Goal: Book appointment/travel/reservation

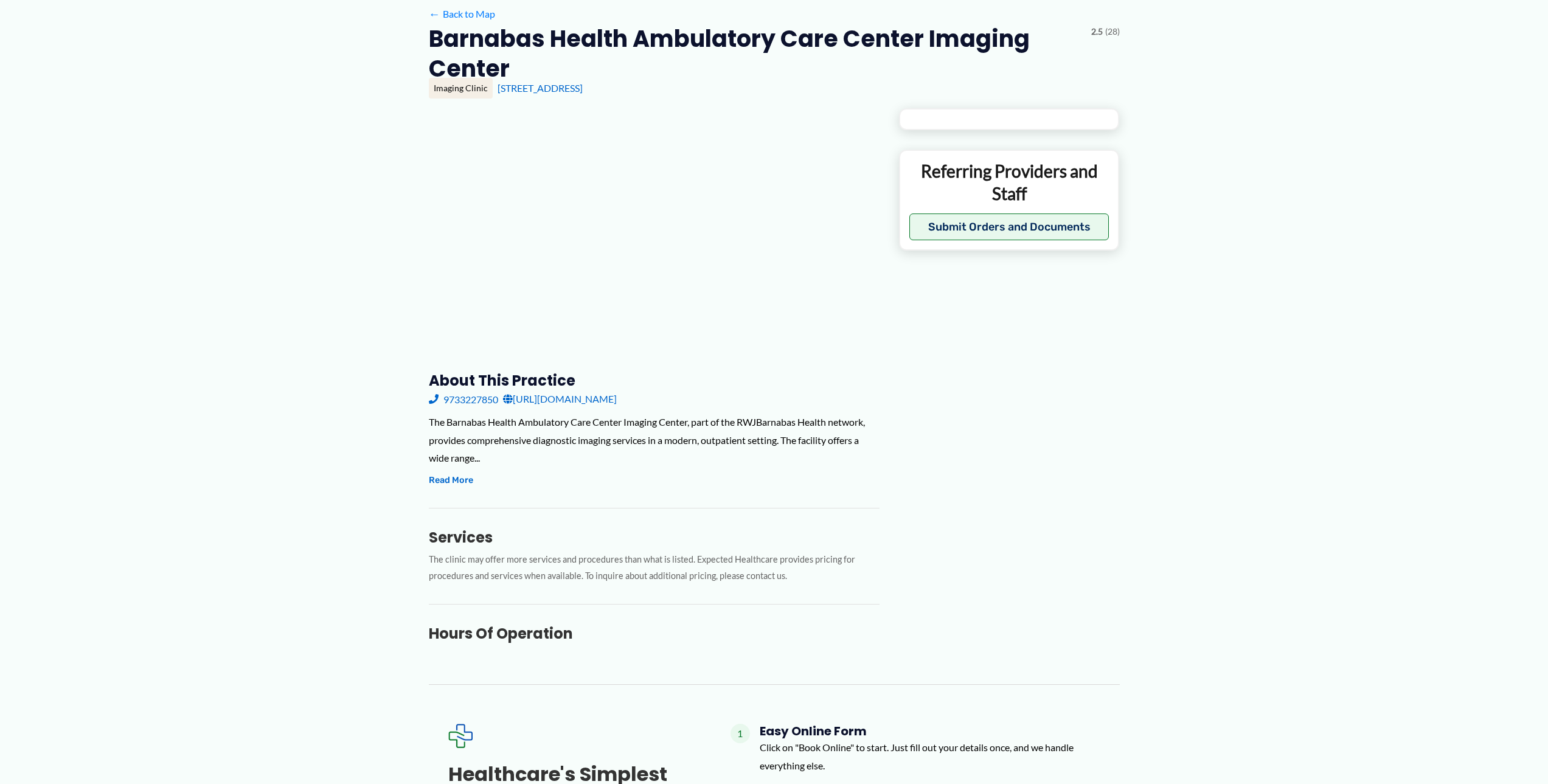
type input "**********"
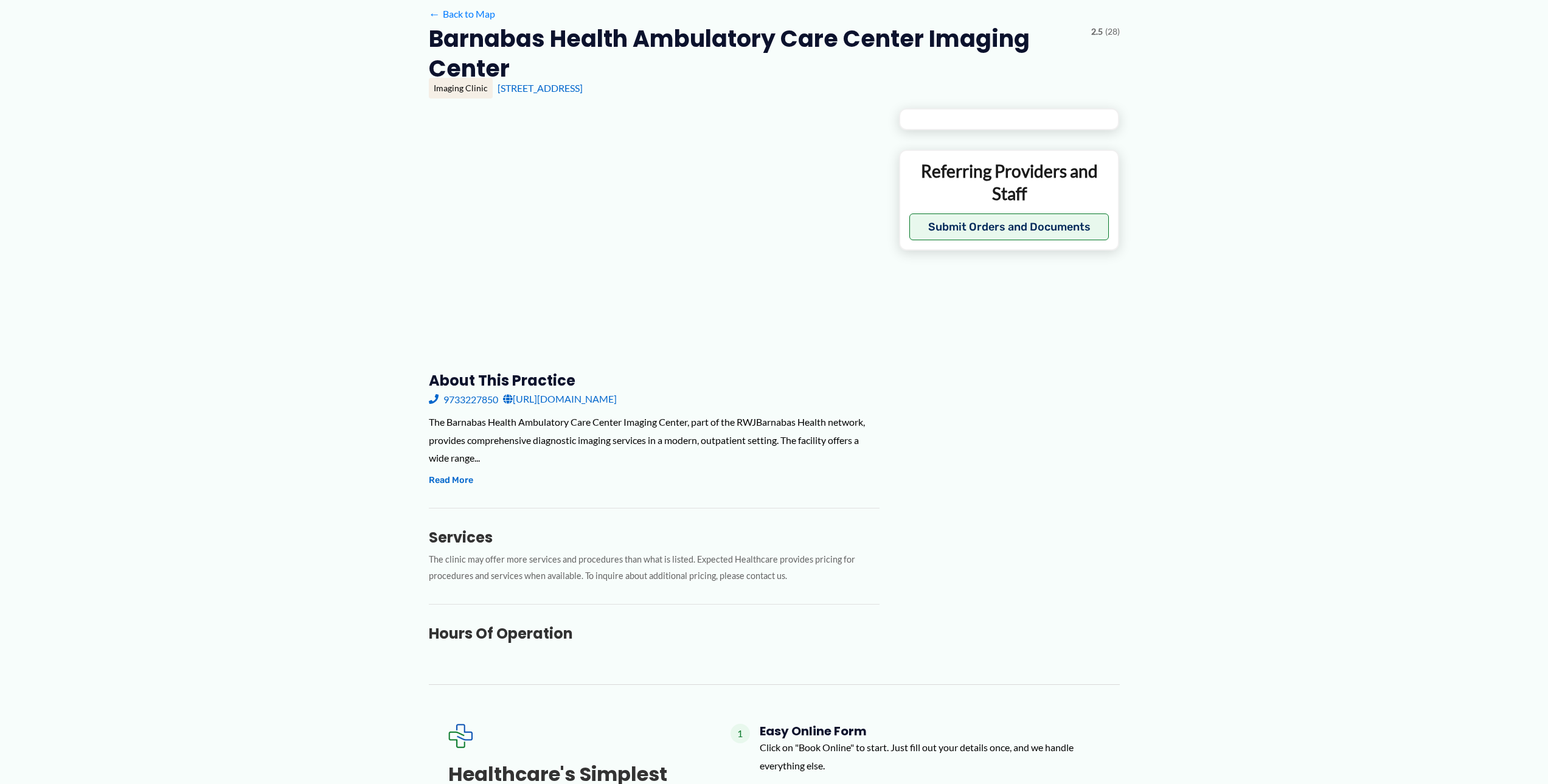
type input "**********"
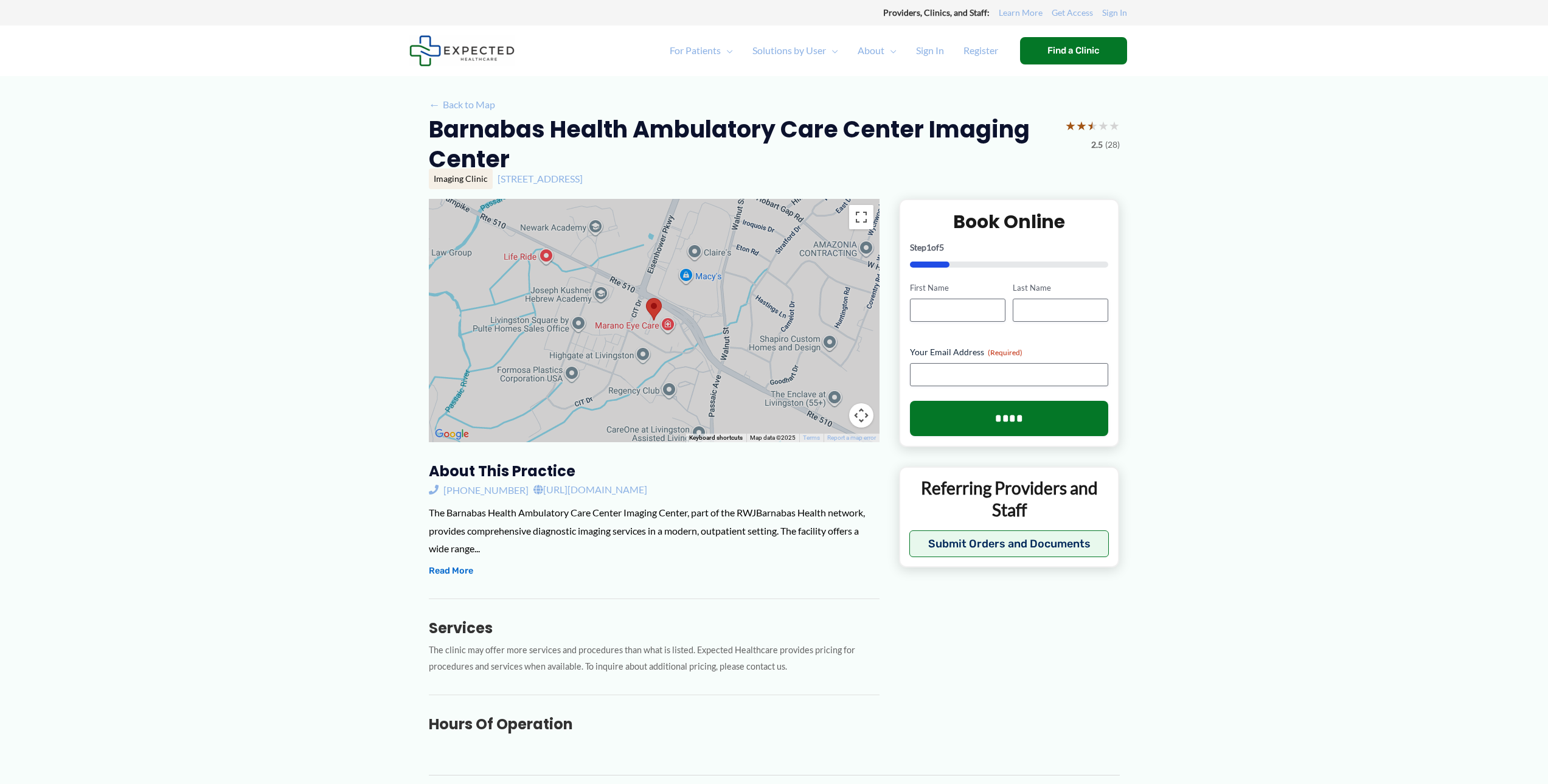
click at [647, 491] on link "[URL][DOMAIN_NAME]" at bounding box center [590, 489] width 114 height 18
